Goal: Find specific page/section: Find specific page/section

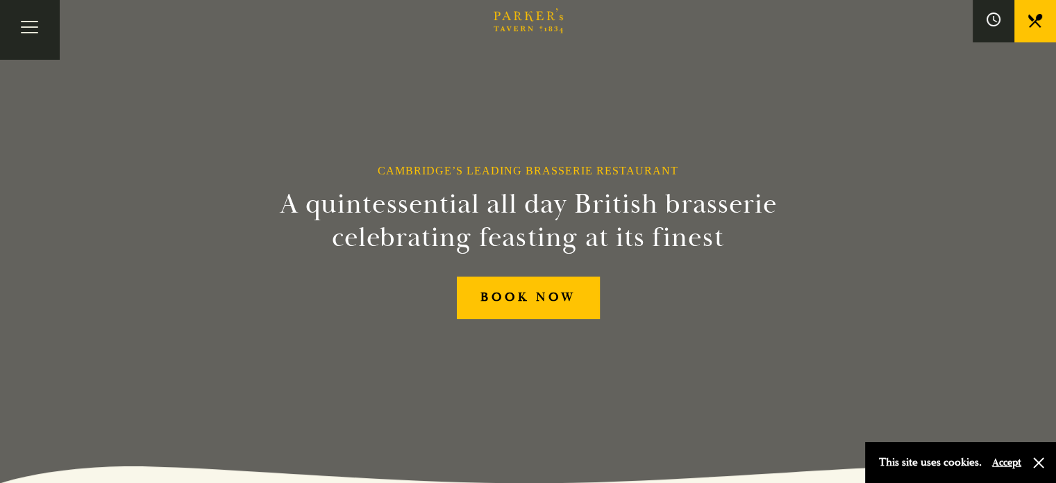
click at [0, 0] on link "What’s On" at bounding box center [0, 0] width 0 height 0
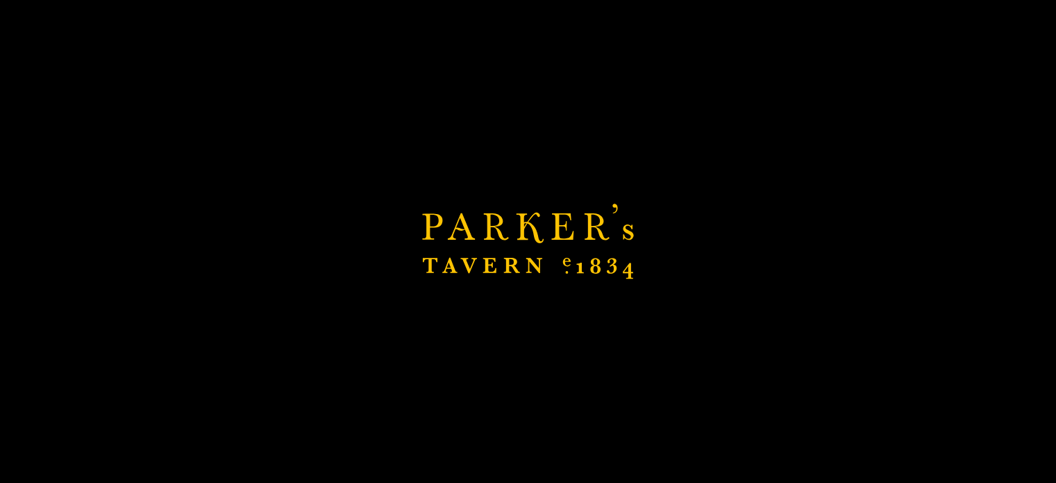
scroll to position [486, 0]
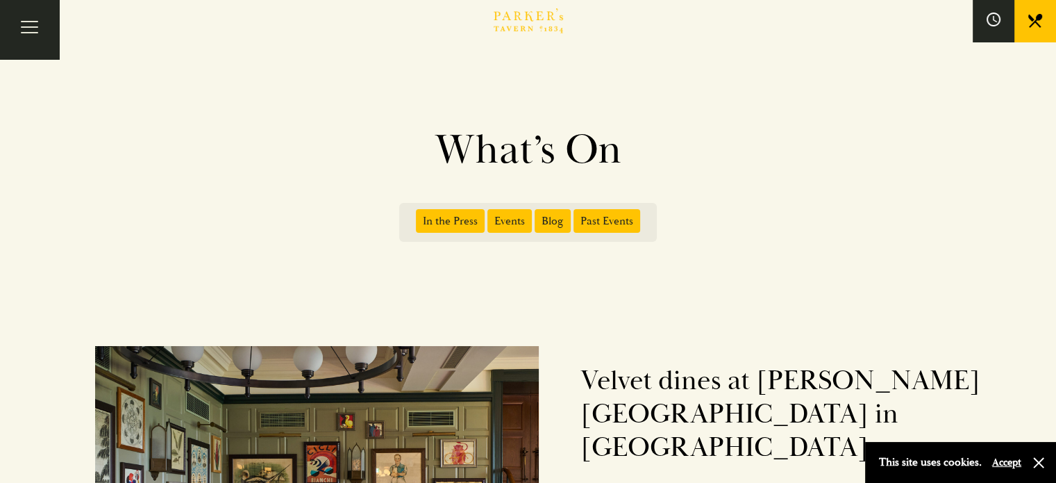
click at [0, 0] on link "Menus" at bounding box center [0, 0] width 0 height 0
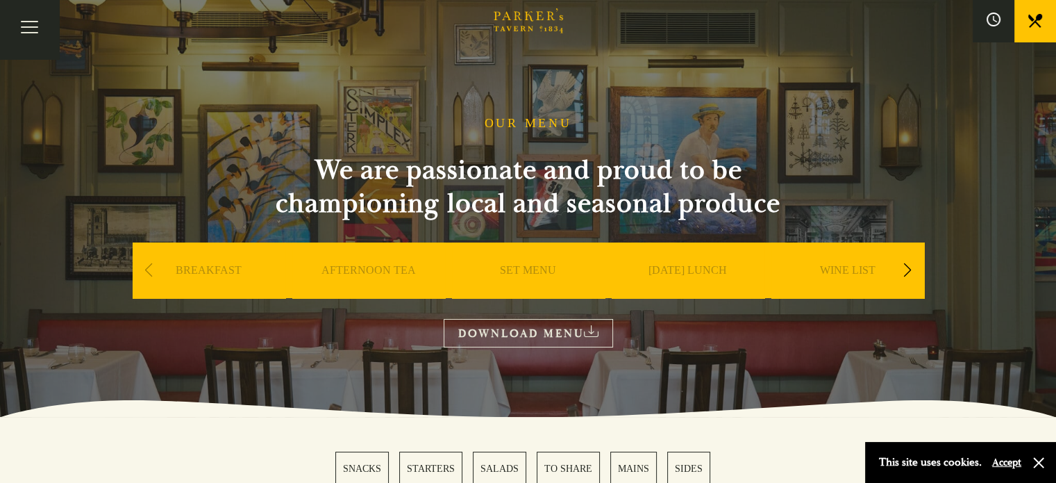
click at [0, 0] on link "Afternoon Tea" at bounding box center [0, 0] width 0 height 0
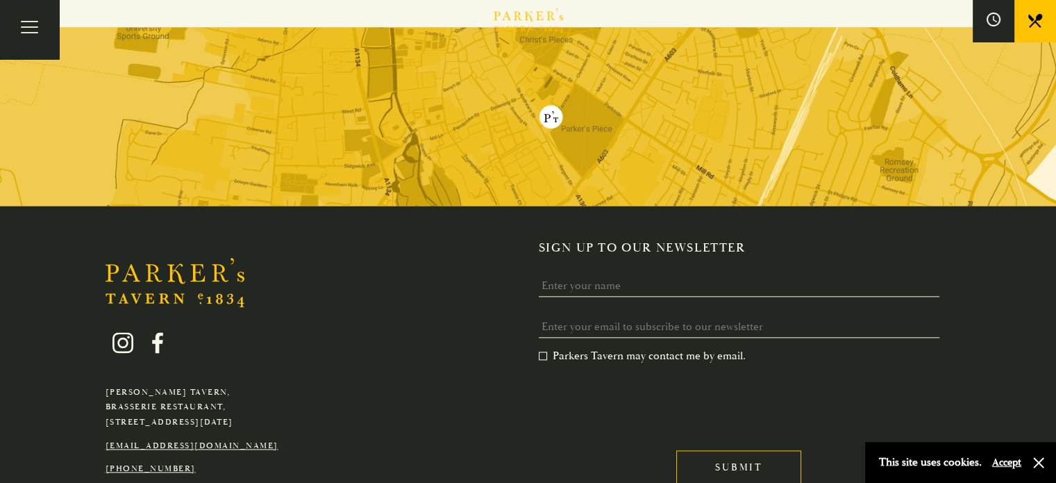
scroll to position [1754, 0]
